Goal: Find contact information: Find contact information

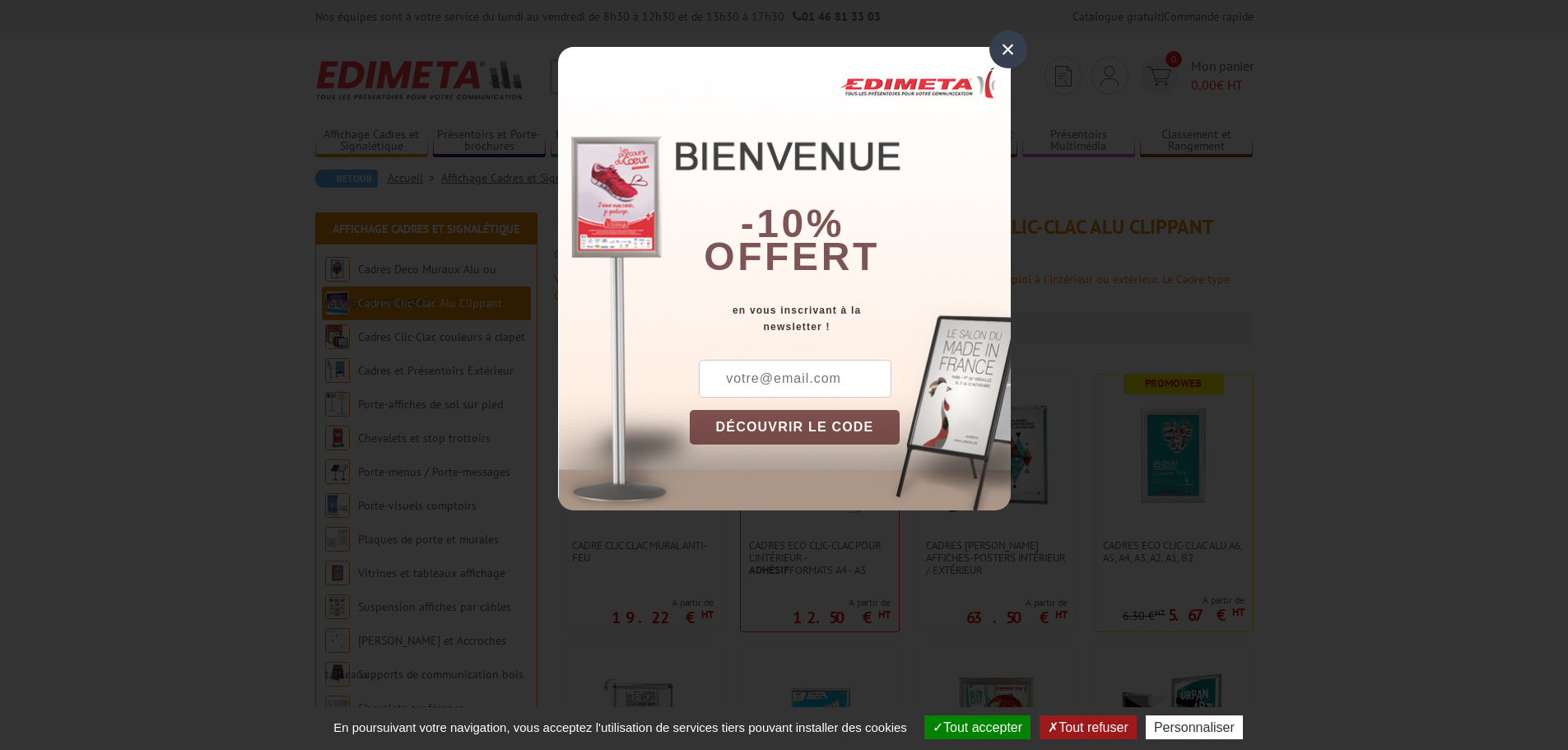
click at [998, 48] on div "×" at bounding box center [1008, 50] width 38 height 38
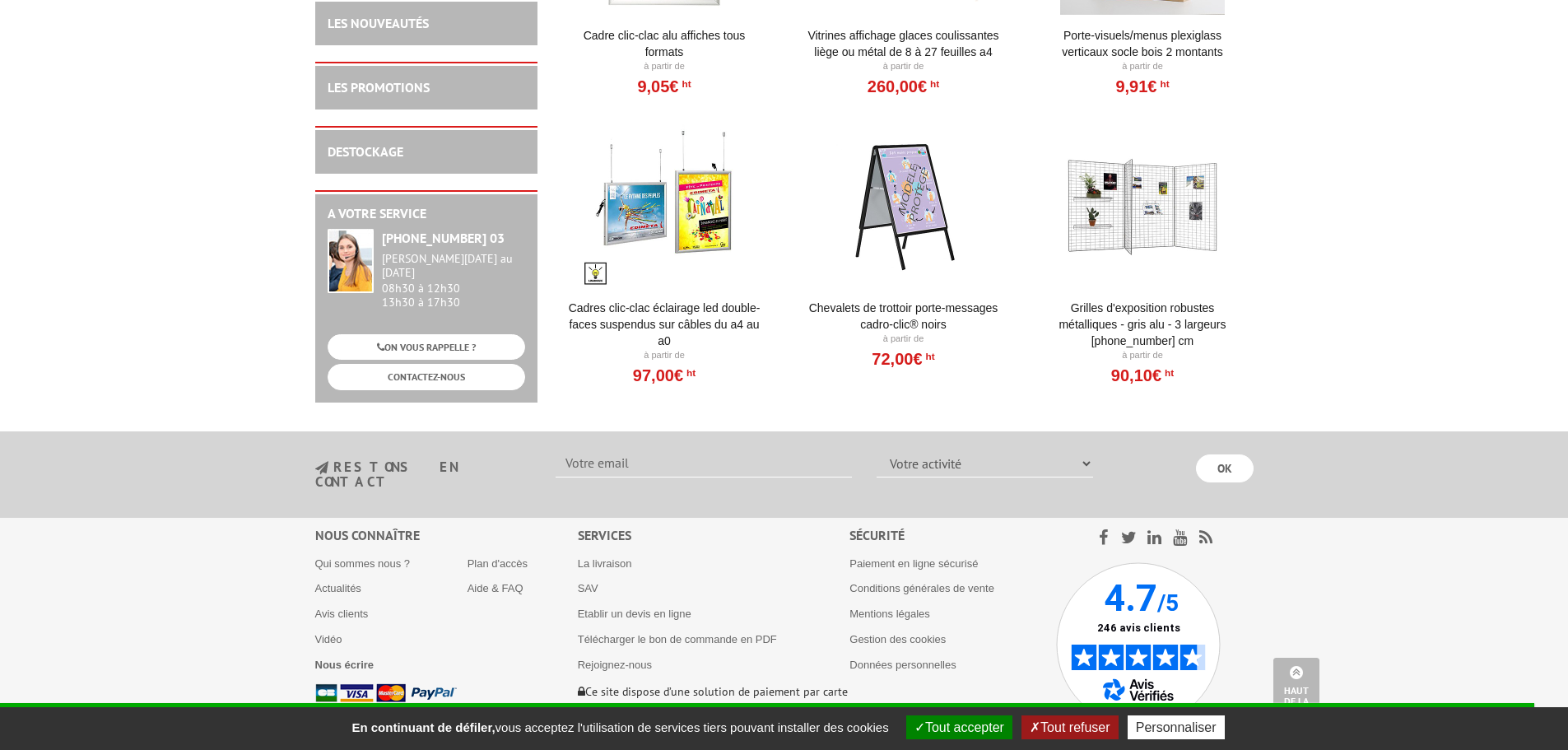
scroll to position [1739, 0]
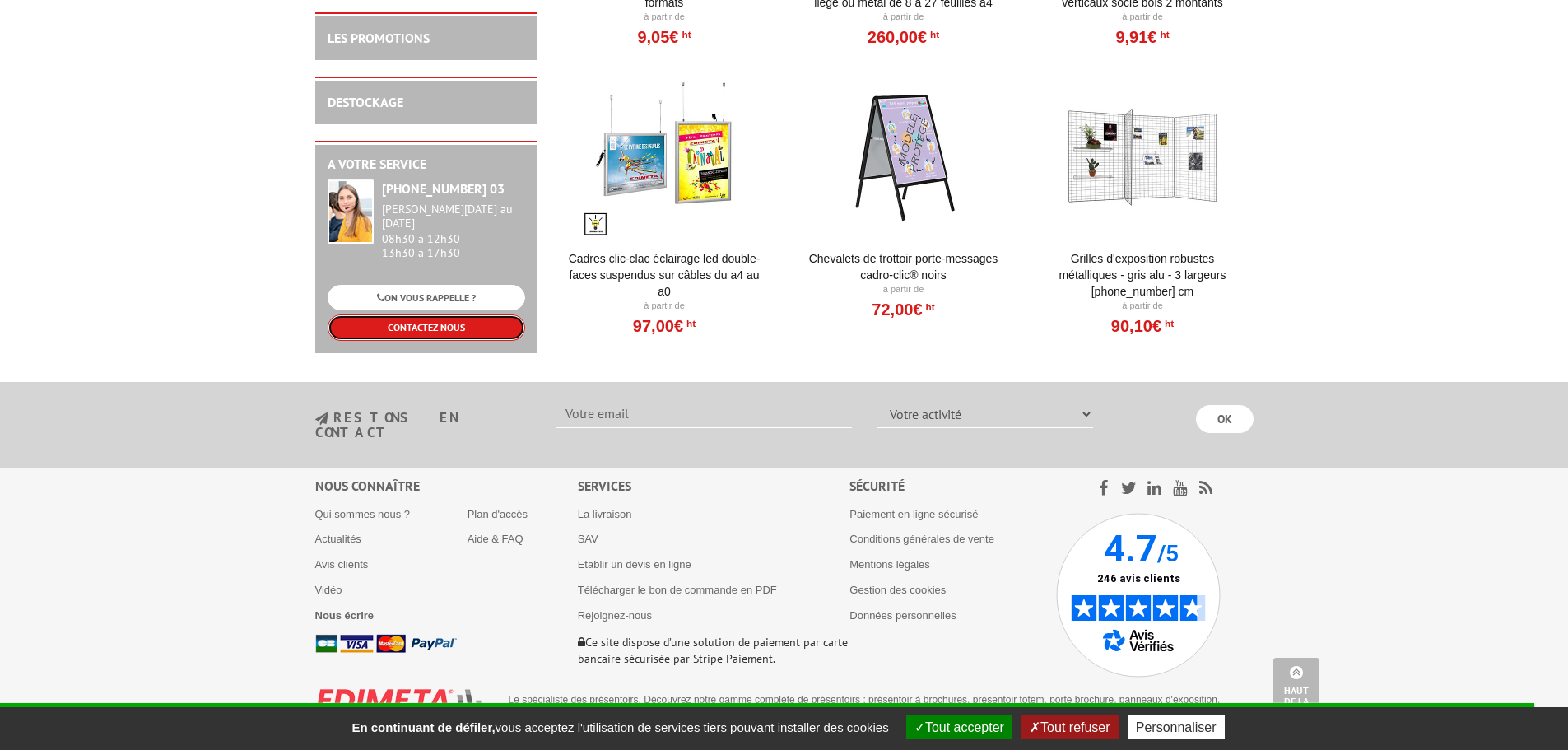
click at [445, 333] on link "CONTACTEZ-NOUS" at bounding box center [426, 327] width 197 height 25
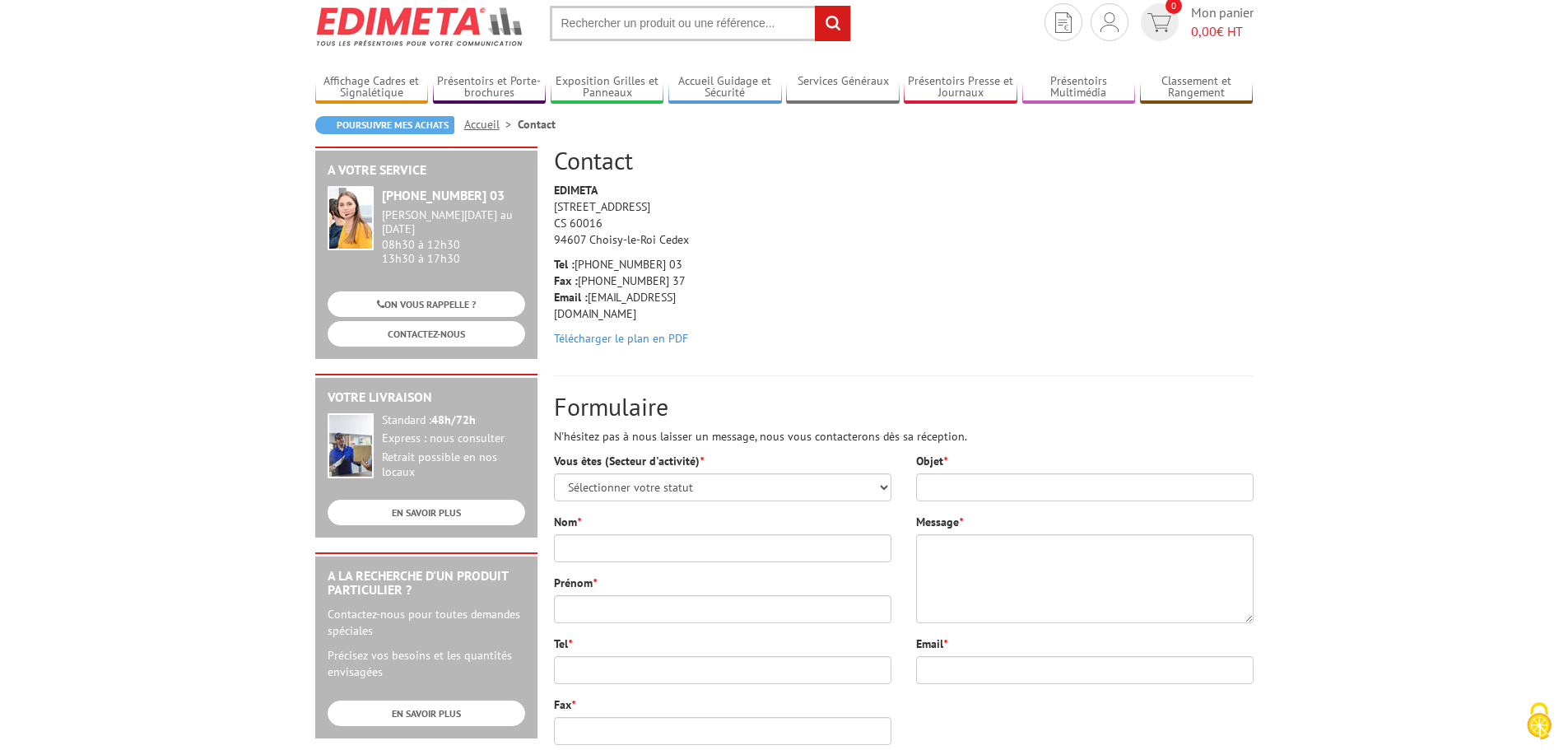
scroll to position [82, 0]
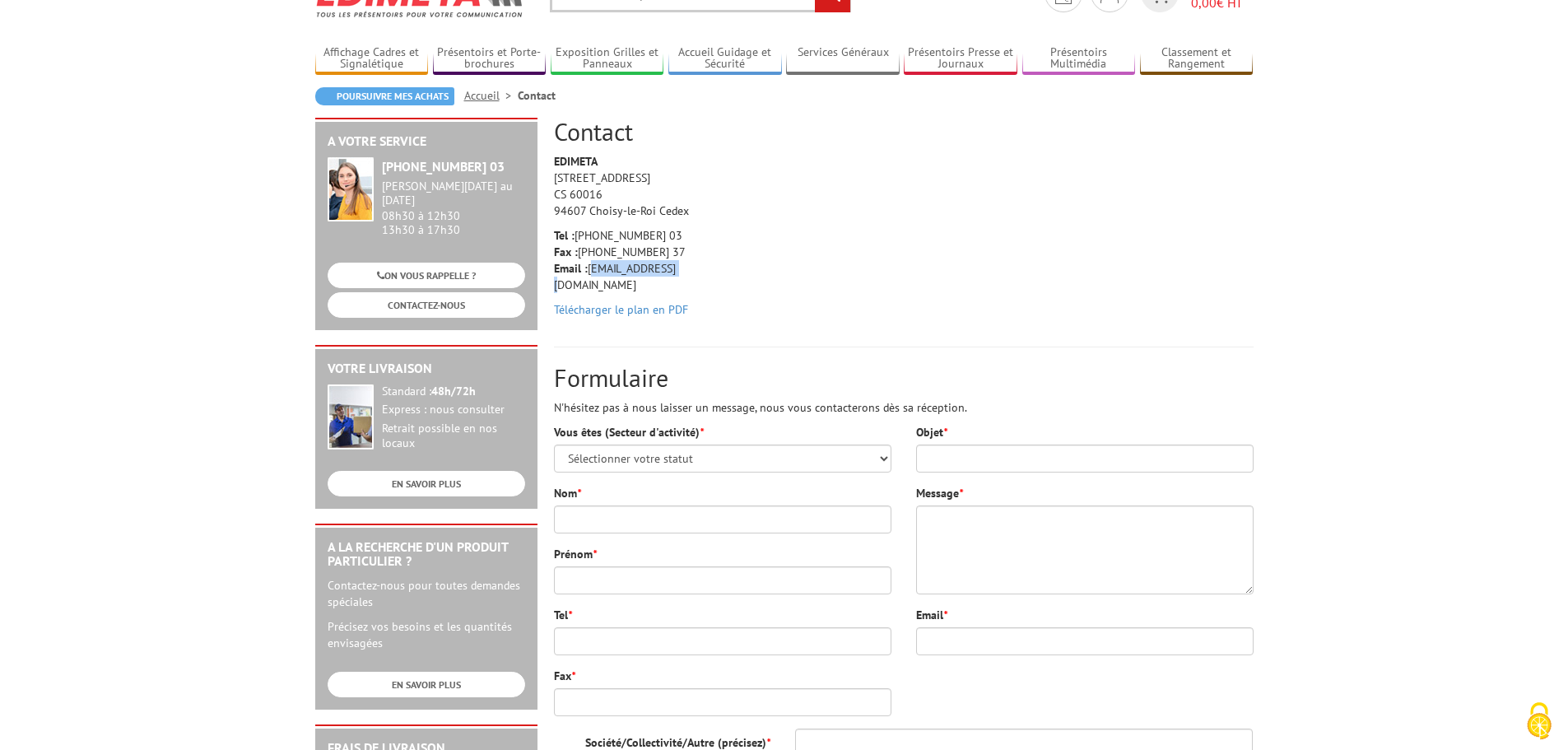
drag, startPoint x: 670, startPoint y: 270, endPoint x: 591, endPoint y: 263, distance: 79.3
click at [591, 263] on p "Tel : +33 (0)1 46 81 33 03 Fax : +33 (0)1 45 73 24 37 Email : info@edimeta.fr" at bounding box center [631, 260] width 156 height 66
copy p "info@edimeta.fr"
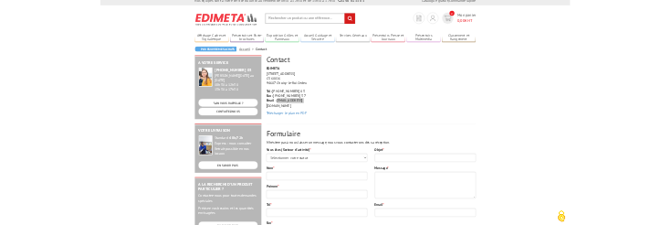
scroll to position [0, 0]
